Goal: Check status: Check status

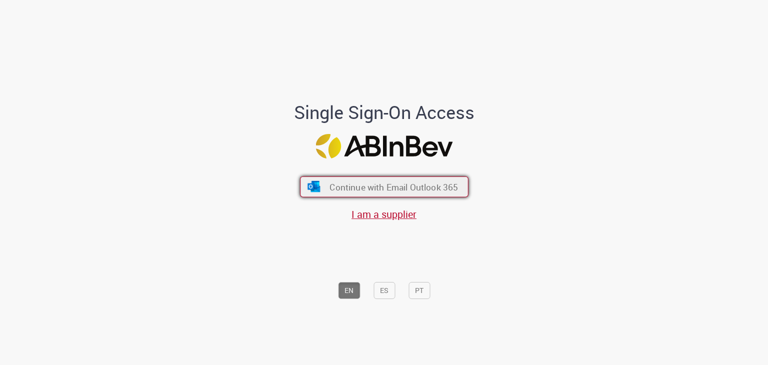
click at [432, 194] on button "Continue with Email Outlook 365" at bounding box center [384, 186] width 168 height 21
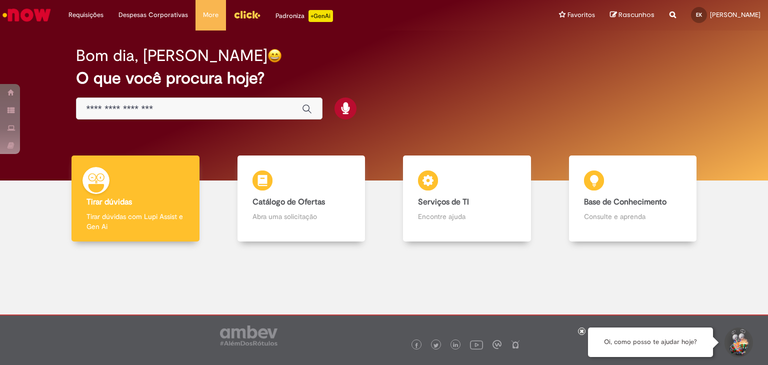
click at [34, 13] on img "Ir para a Homepage" at bounding box center [26, 15] width 51 height 20
click at [122, 39] on link "Exibir Todas as Solicitações" at bounding box center [116, 40] width 110 height 11
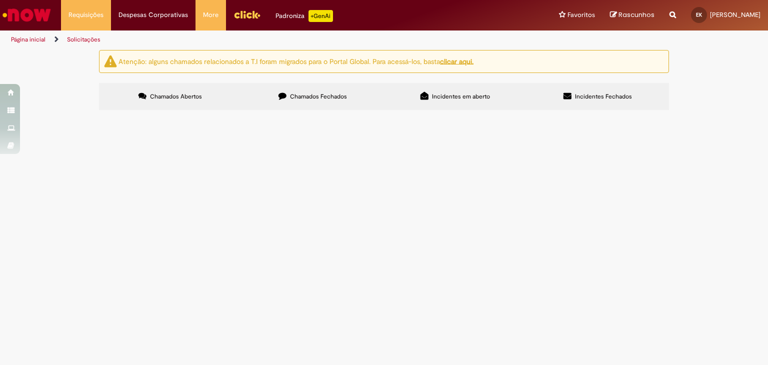
click at [578, 106] on label "Incidentes Fechados" at bounding box center [597, 96] width 142 height 27
click at [473, 97] on span "Incidentes em aberto" at bounding box center [461, 96] width 58 height 8
click at [366, 88] on label "Chamados Fechados" at bounding box center [312, 96] width 142 height 27
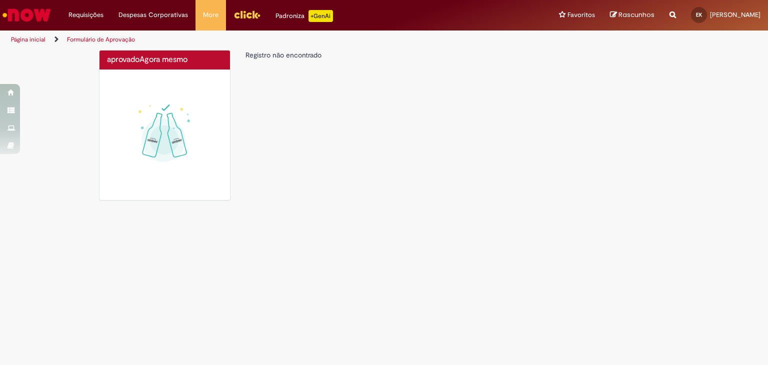
click at [134, 154] on img at bounding box center [164, 134] width 115 height 115
